Goal: Task Accomplishment & Management: Use online tool/utility

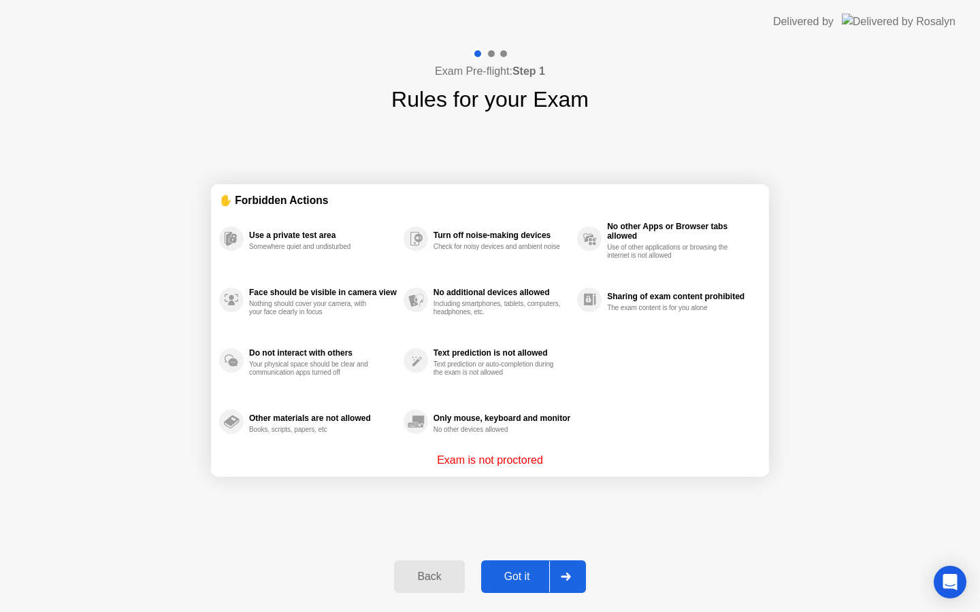
click at [532, 574] on div "Got it" at bounding box center [517, 577] width 64 height 12
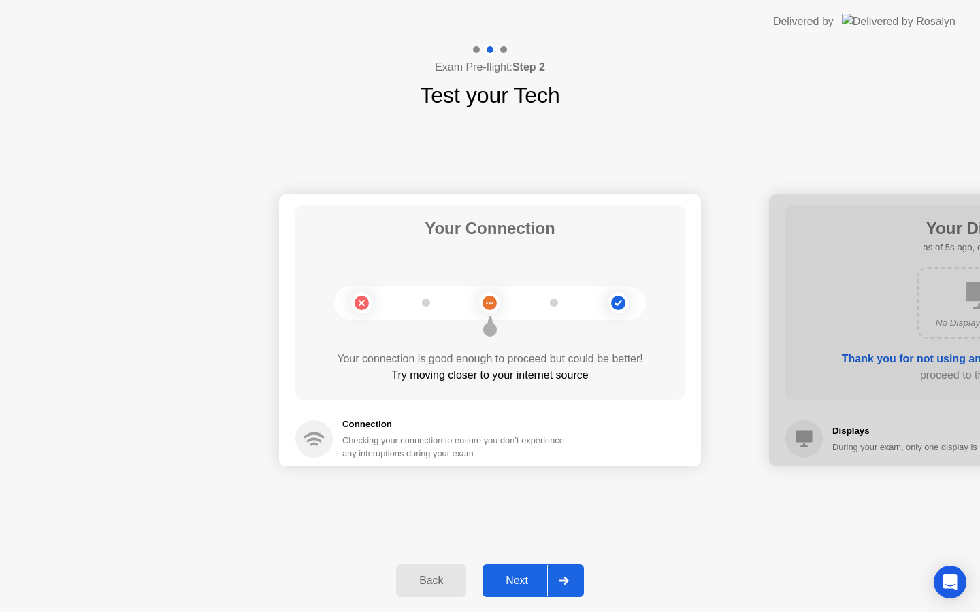
click at [508, 576] on div "Next" at bounding box center [517, 581] width 61 height 12
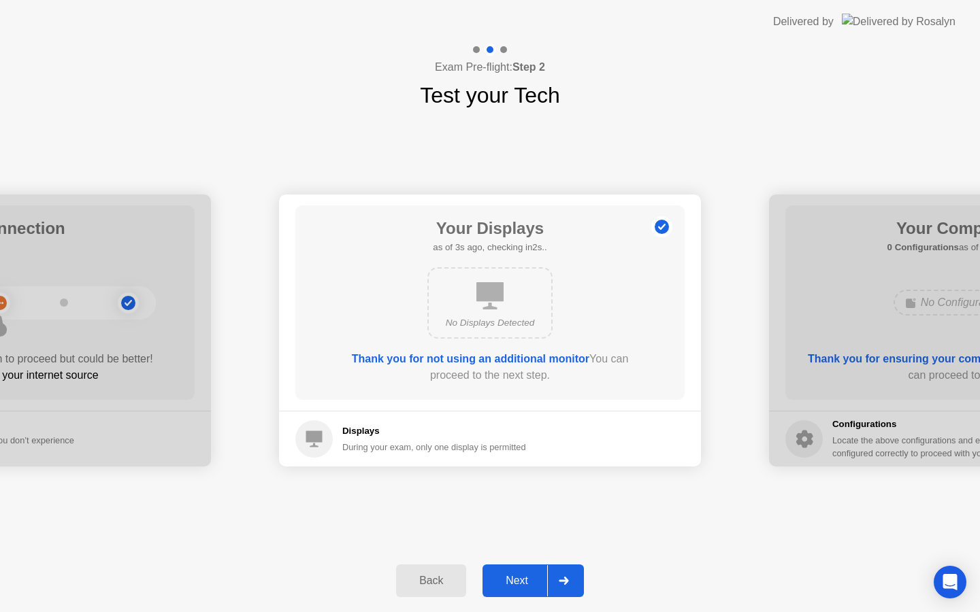
click at [509, 576] on div "Next" at bounding box center [517, 581] width 61 height 12
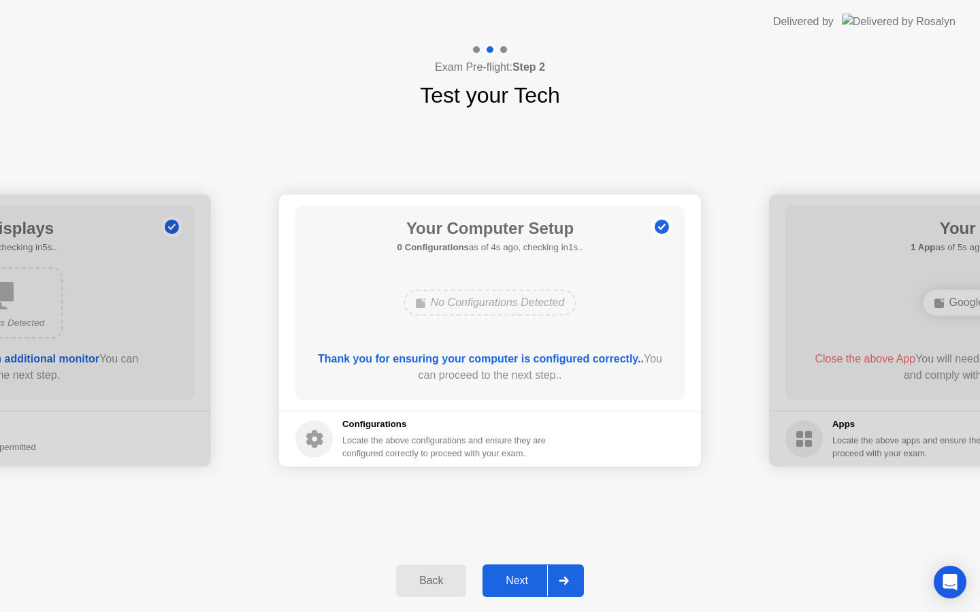
click at [510, 576] on div "Next" at bounding box center [517, 581] width 61 height 12
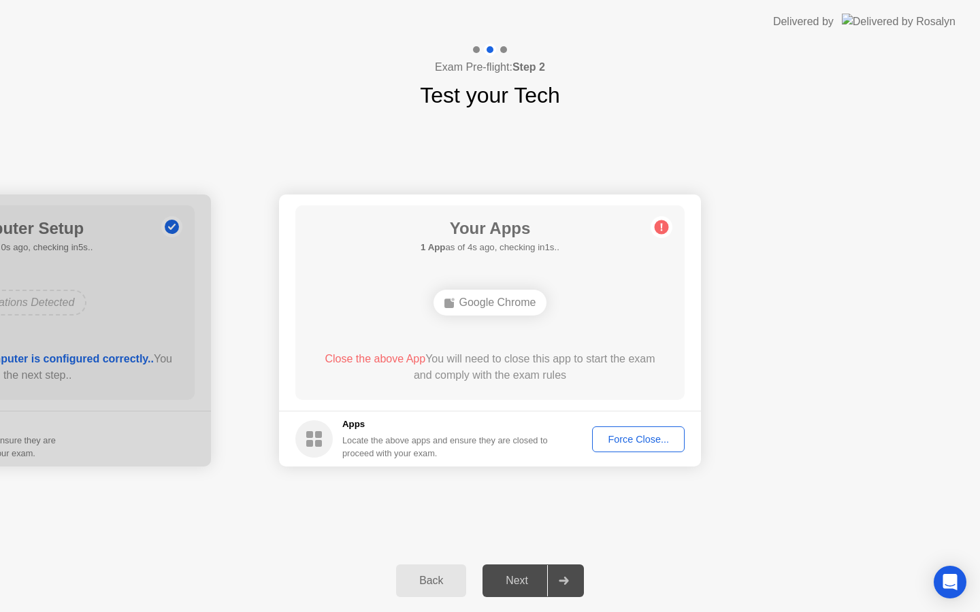
click at [610, 437] on div "Force Close..." at bounding box center [638, 439] width 83 height 11
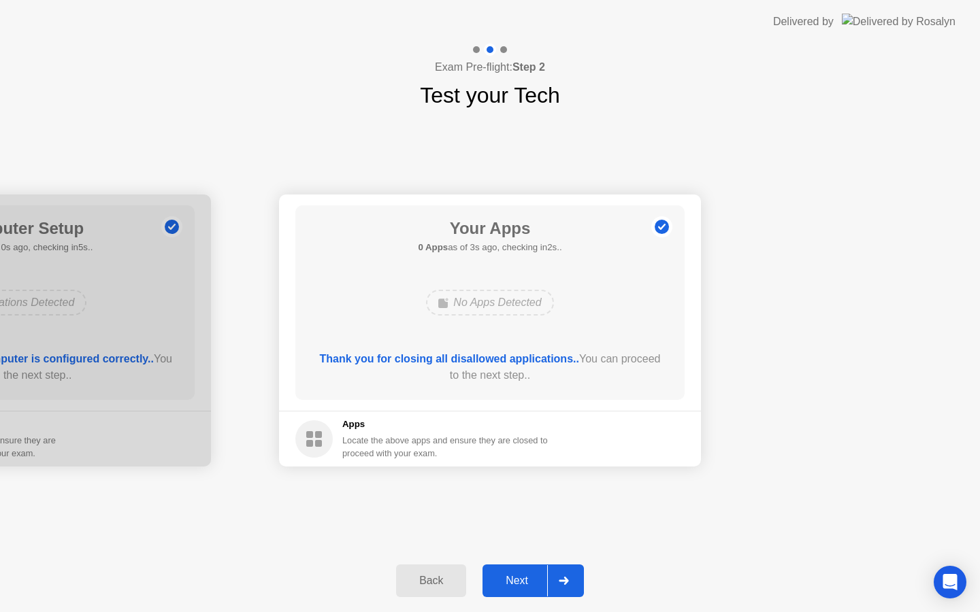
click at [527, 585] on div "Next" at bounding box center [517, 581] width 61 height 12
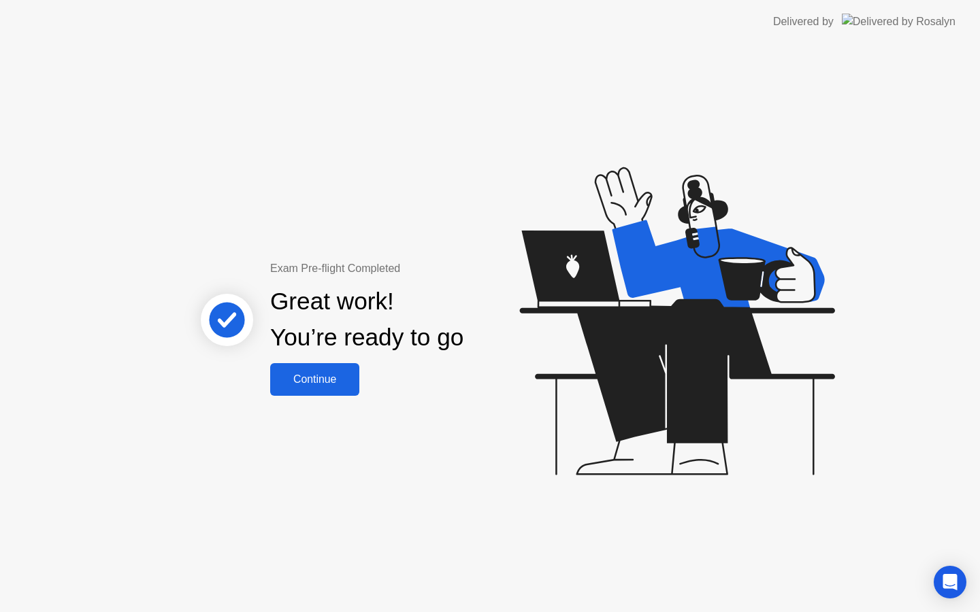
click at [329, 391] on button "Continue" at bounding box center [314, 379] width 89 height 33
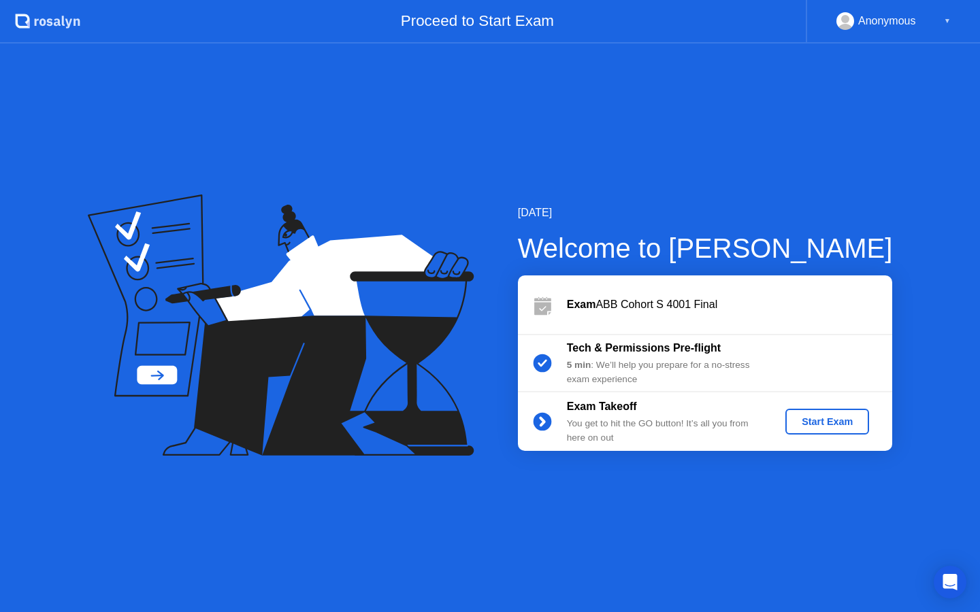
click at [800, 418] on div "Start Exam" at bounding box center [827, 421] width 73 height 11
